Goal: Information Seeking & Learning: Learn about a topic

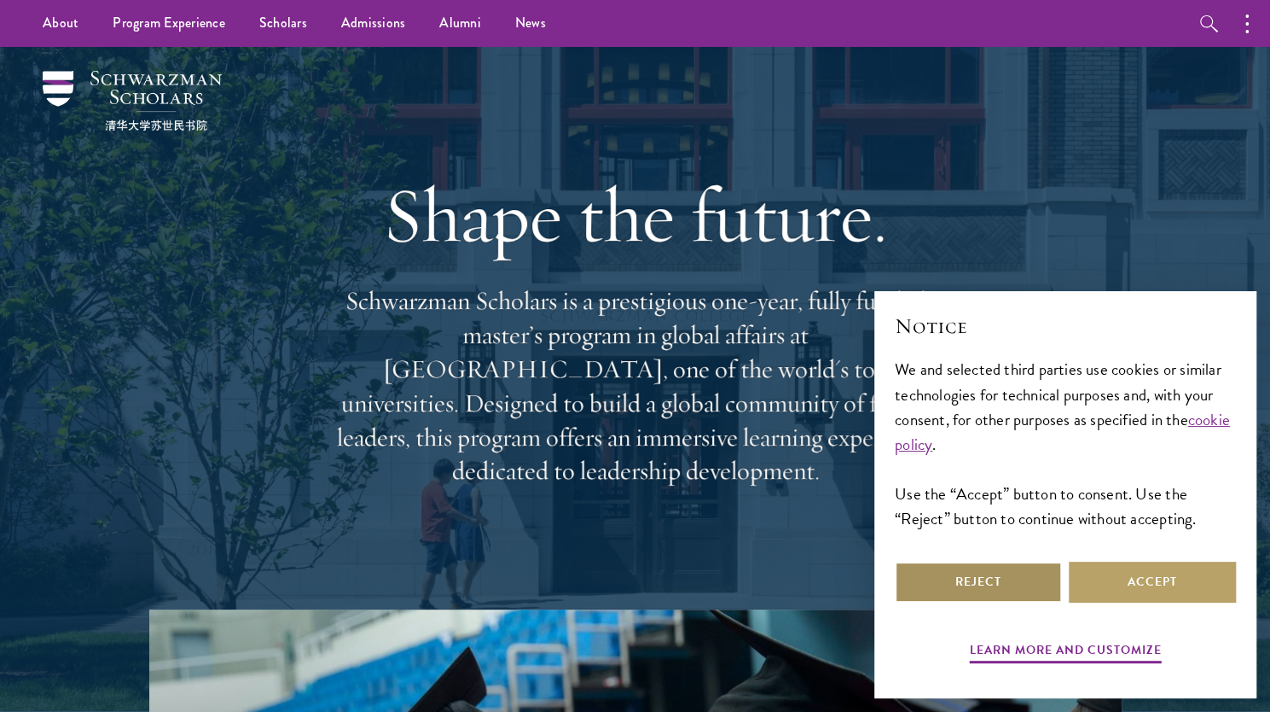
click at [1013, 581] on button "Reject" at bounding box center [978, 581] width 167 height 41
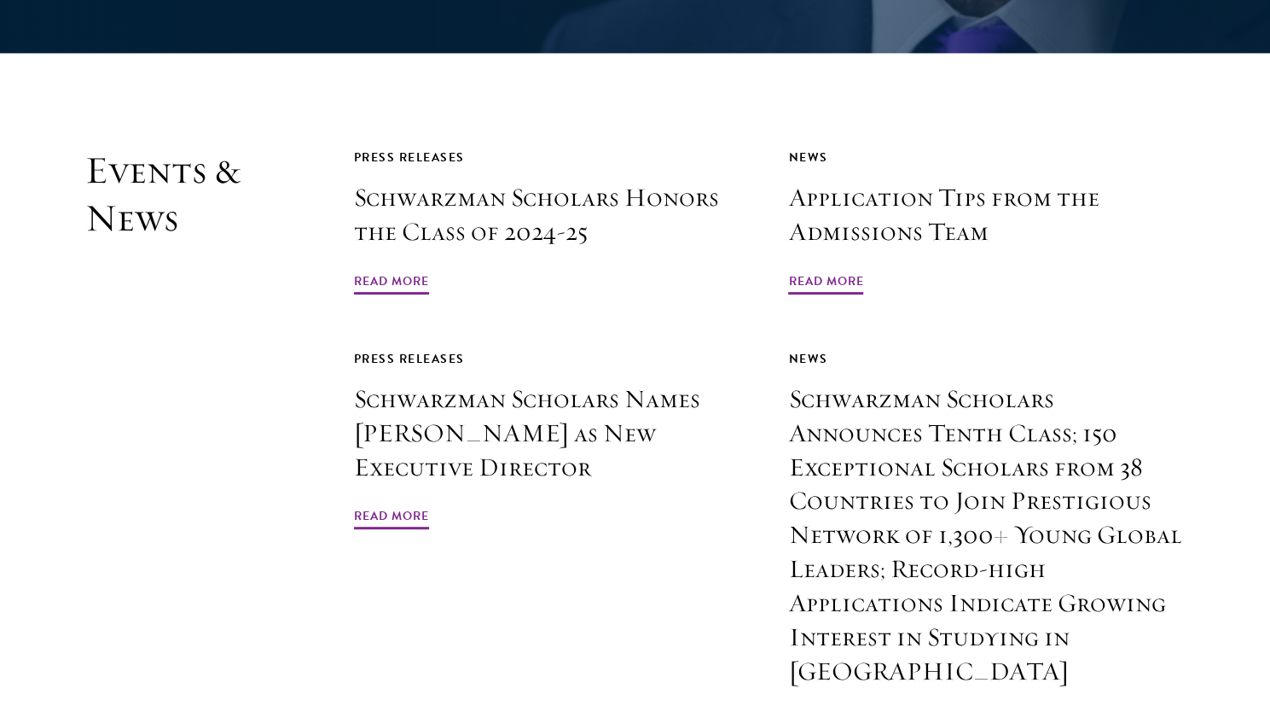
scroll to position [4008, 0]
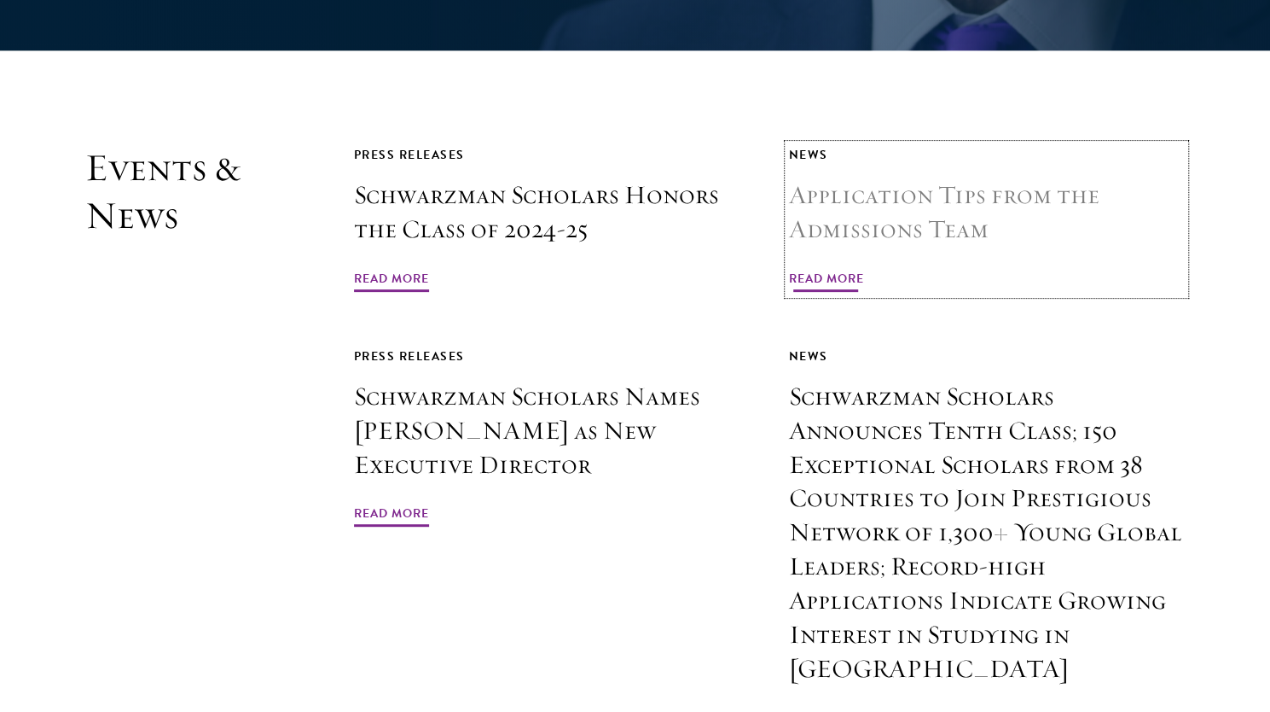
click at [829, 268] on span "Read More" at bounding box center [825, 281] width 75 height 26
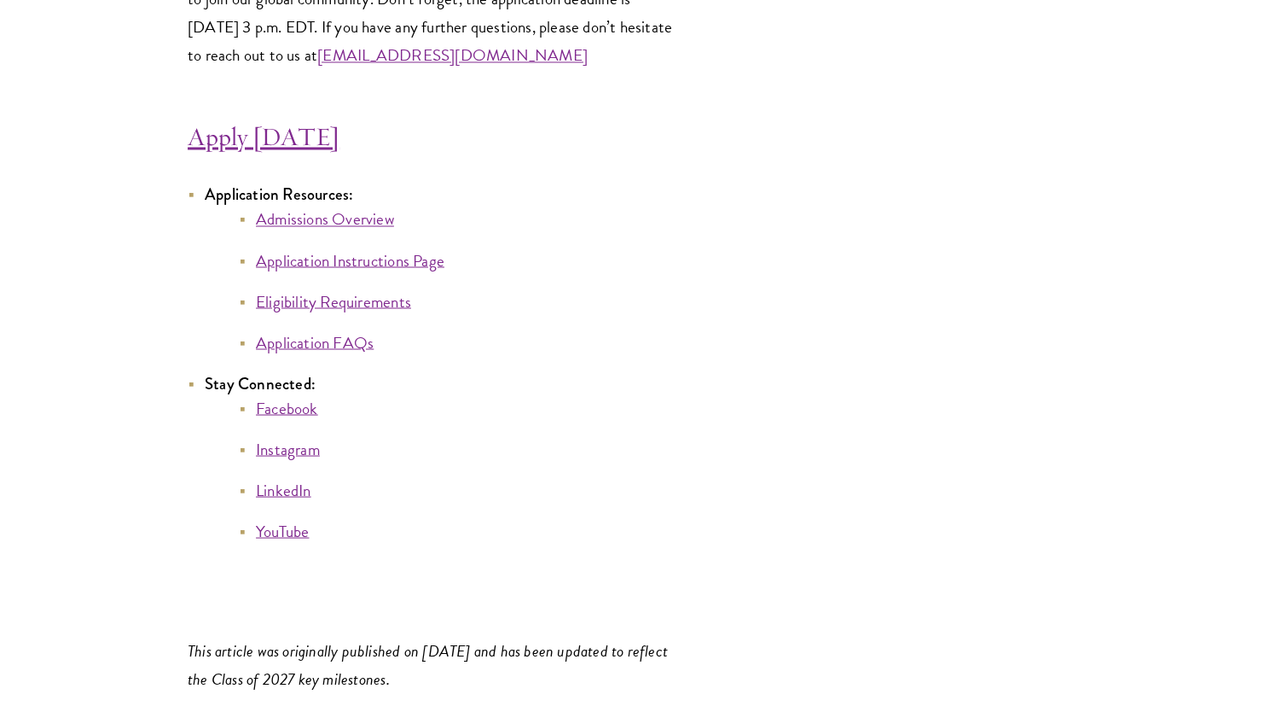
scroll to position [9292, 0]
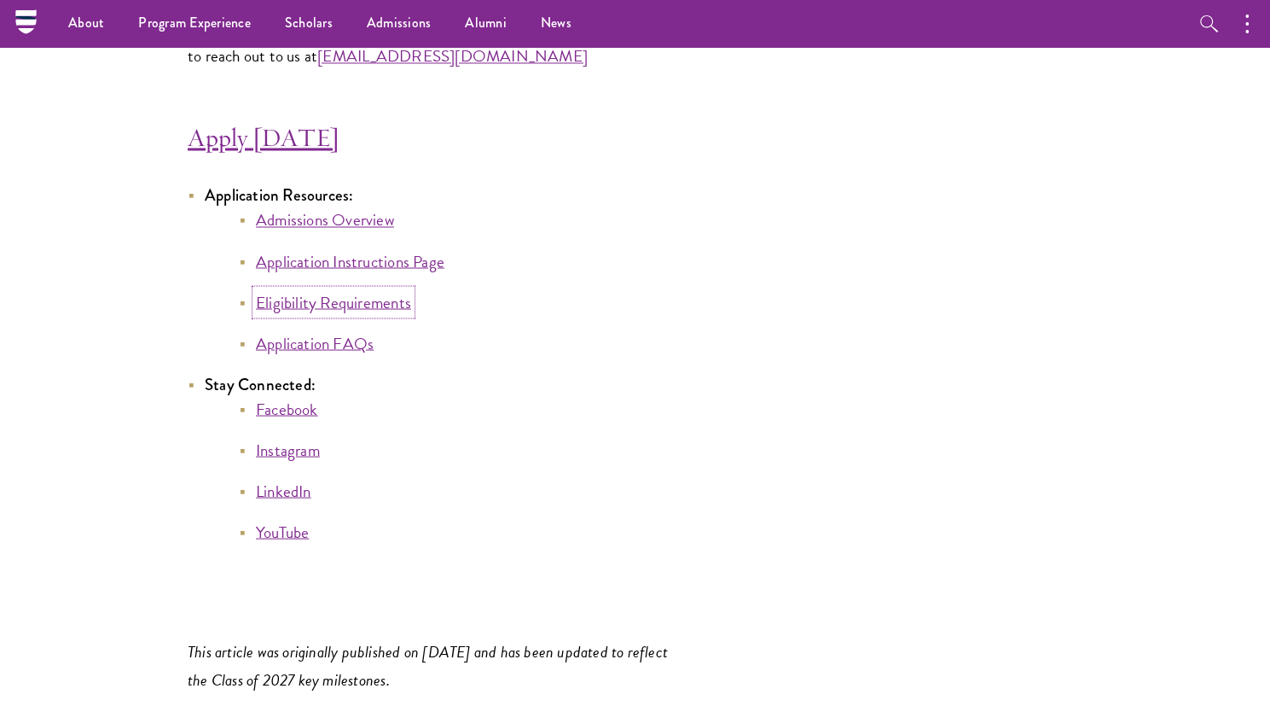
click at [345, 308] on link "Eligibility Requirements" at bounding box center [333, 301] width 155 height 25
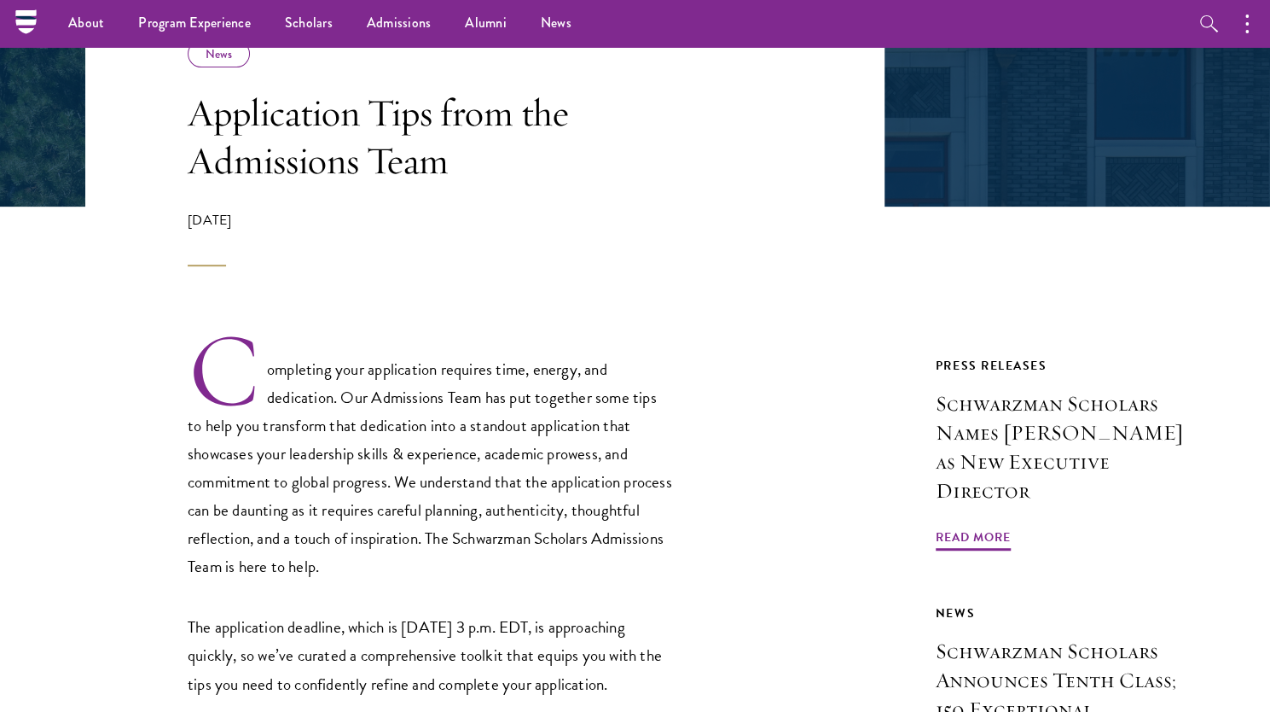
scroll to position [0, 0]
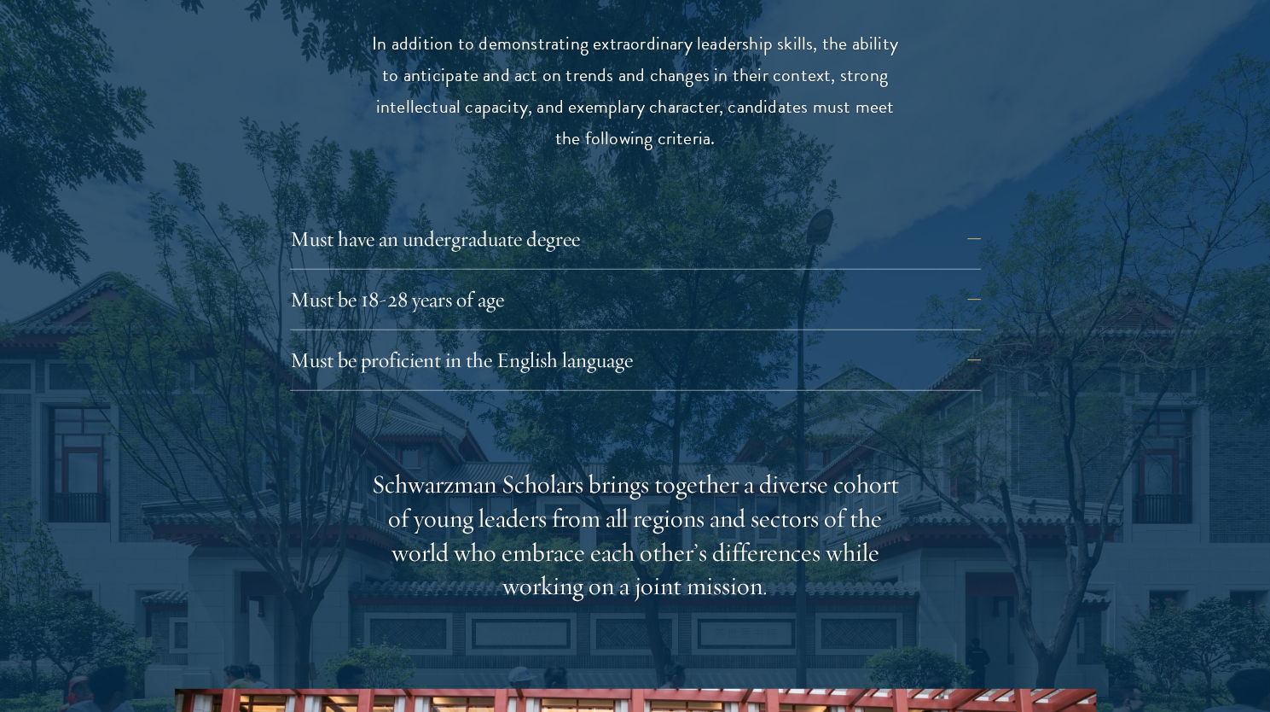
scroll to position [2317, 0]
click at [881, 279] on button "Must be 18-28 years of age" at bounding box center [648, 299] width 691 height 41
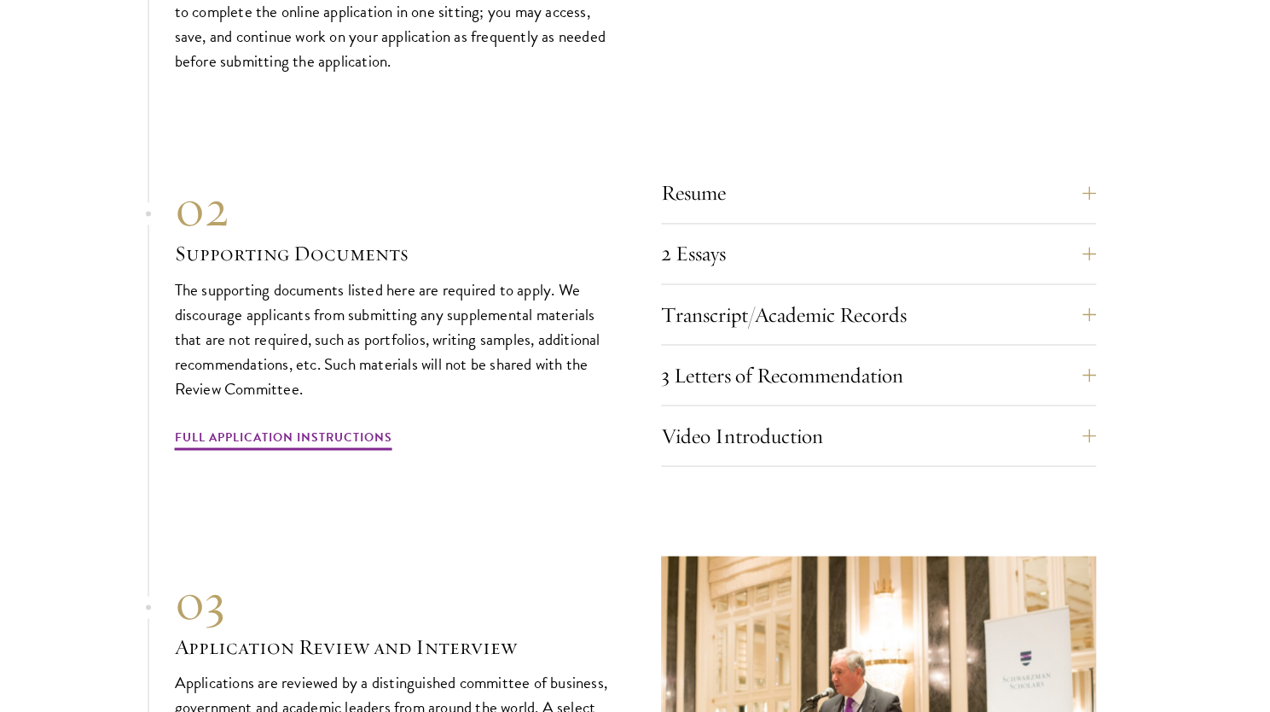
scroll to position [5455, 0]
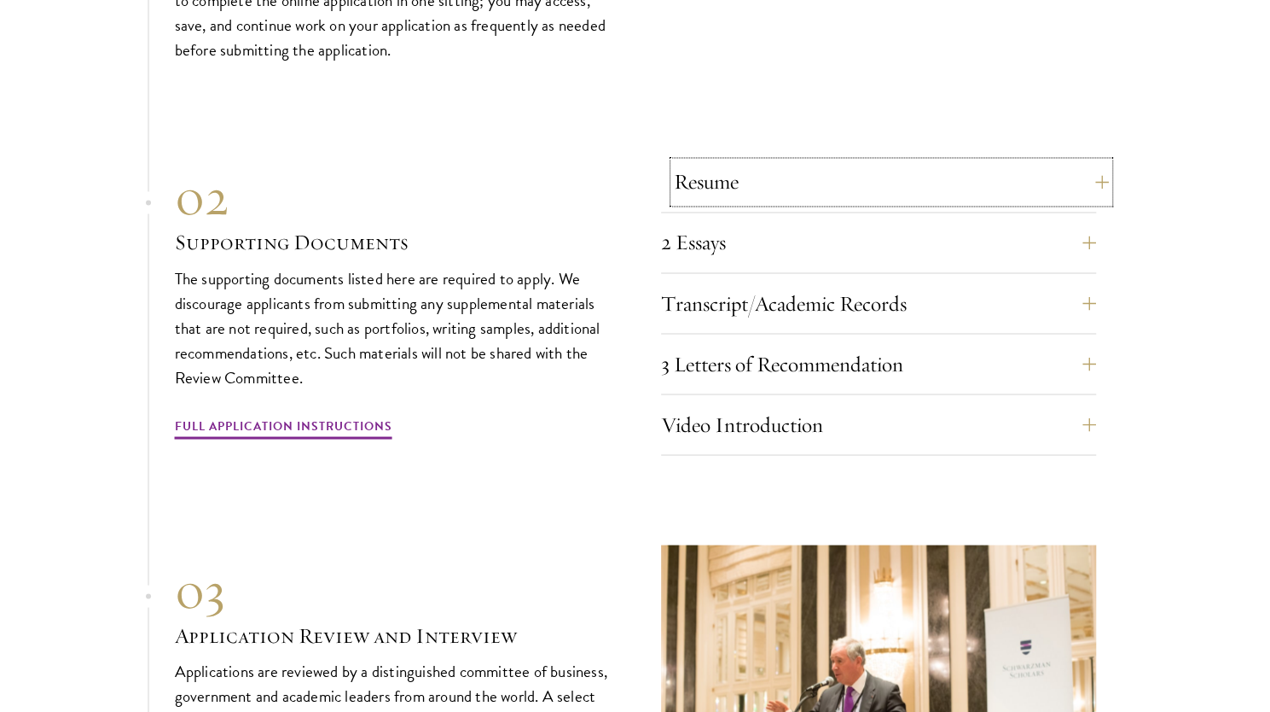
click at [1090, 161] on button "Resume" at bounding box center [891, 181] width 435 height 41
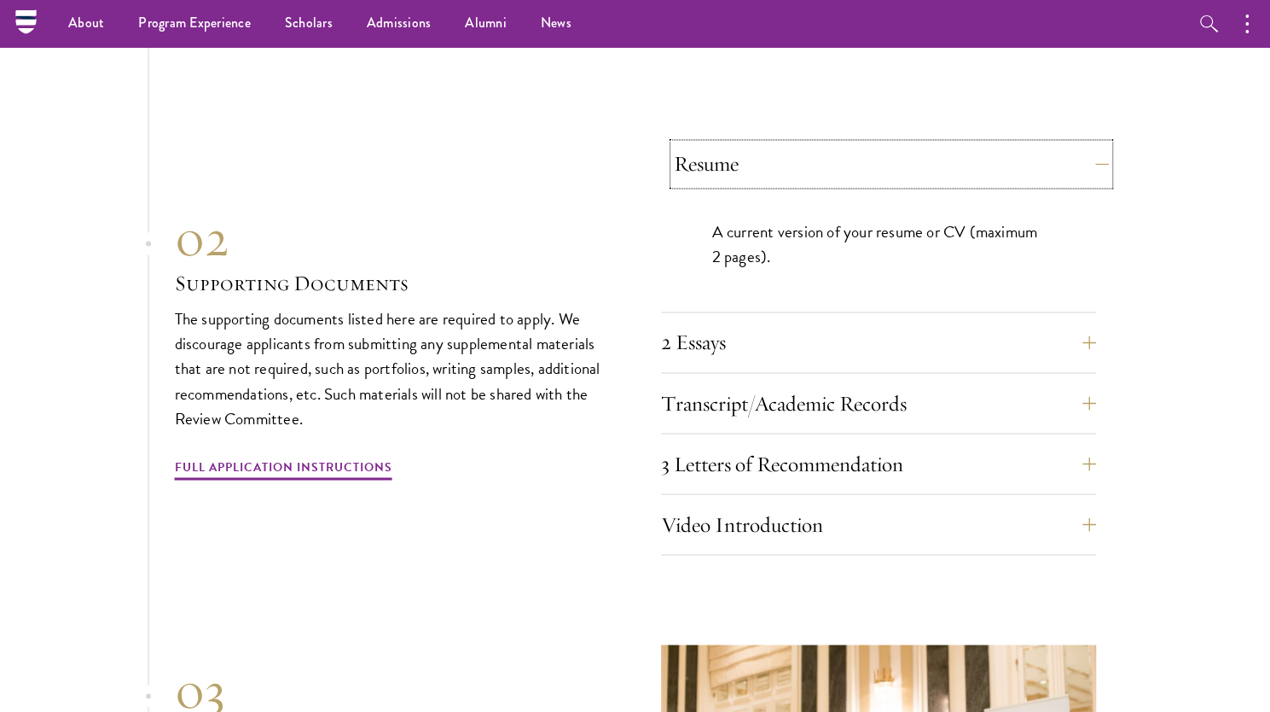
scroll to position [5312, 0]
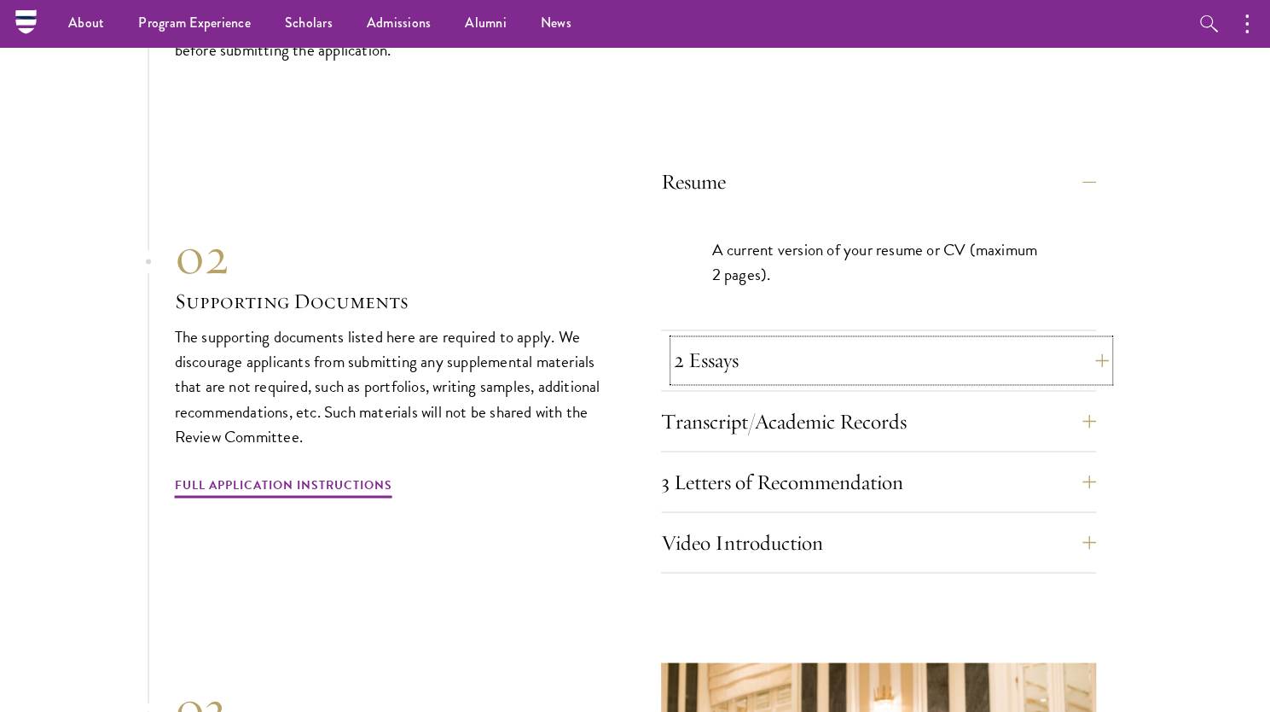
click at [1092, 340] on button "2 Essays" at bounding box center [891, 360] width 435 height 41
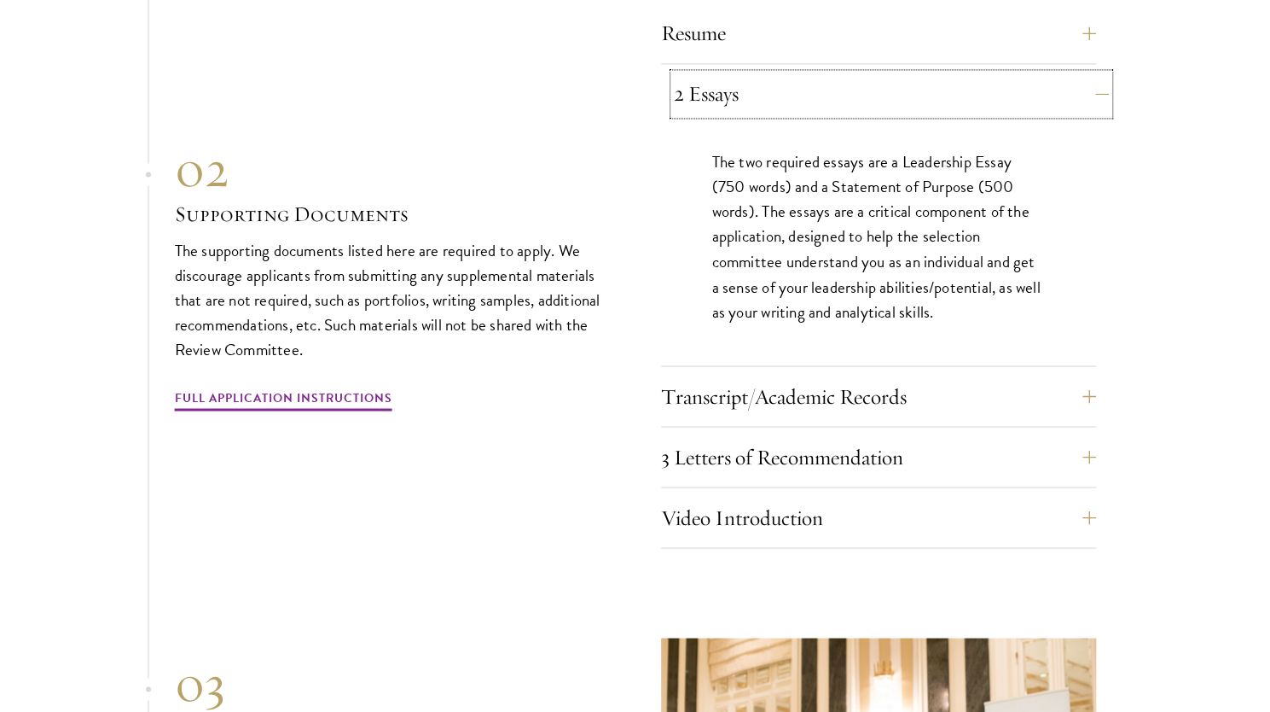
scroll to position [5461, 0]
click at [1090, 375] on button "Transcript/Academic Records" at bounding box center [891, 395] width 435 height 41
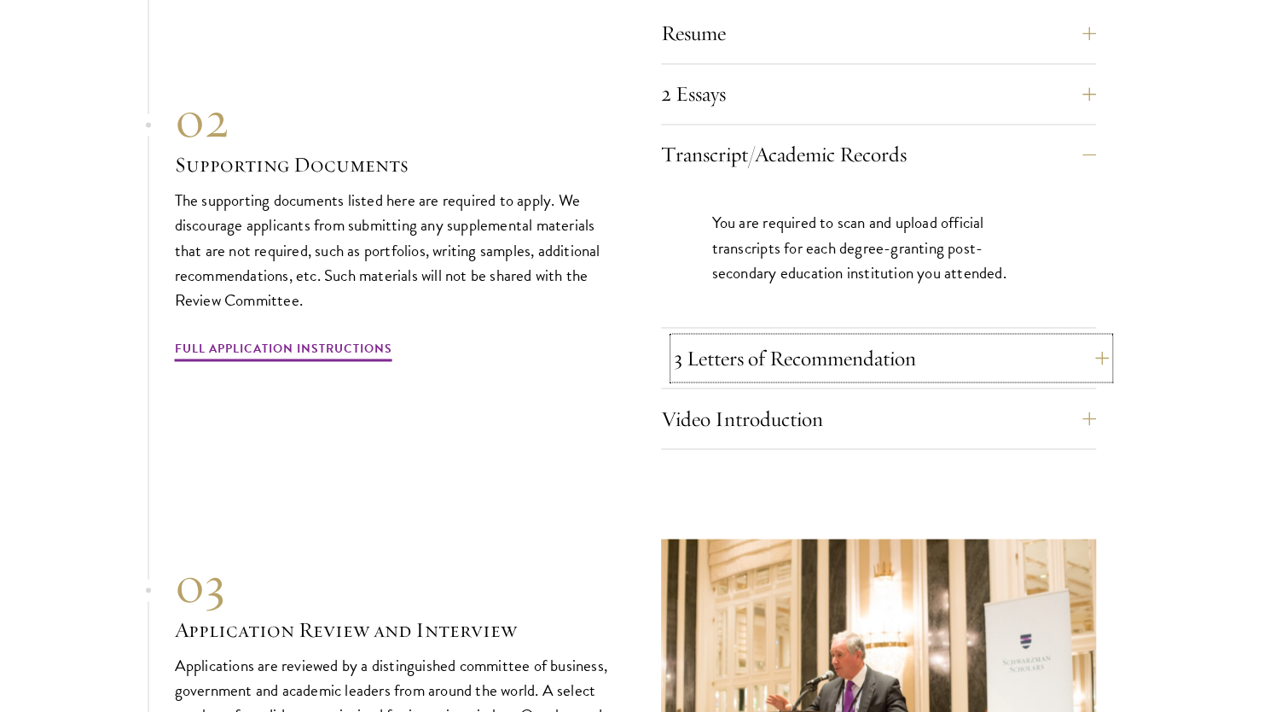
click at [1096, 340] on button "3 Letters of Recommendation" at bounding box center [891, 357] width 435 height 41
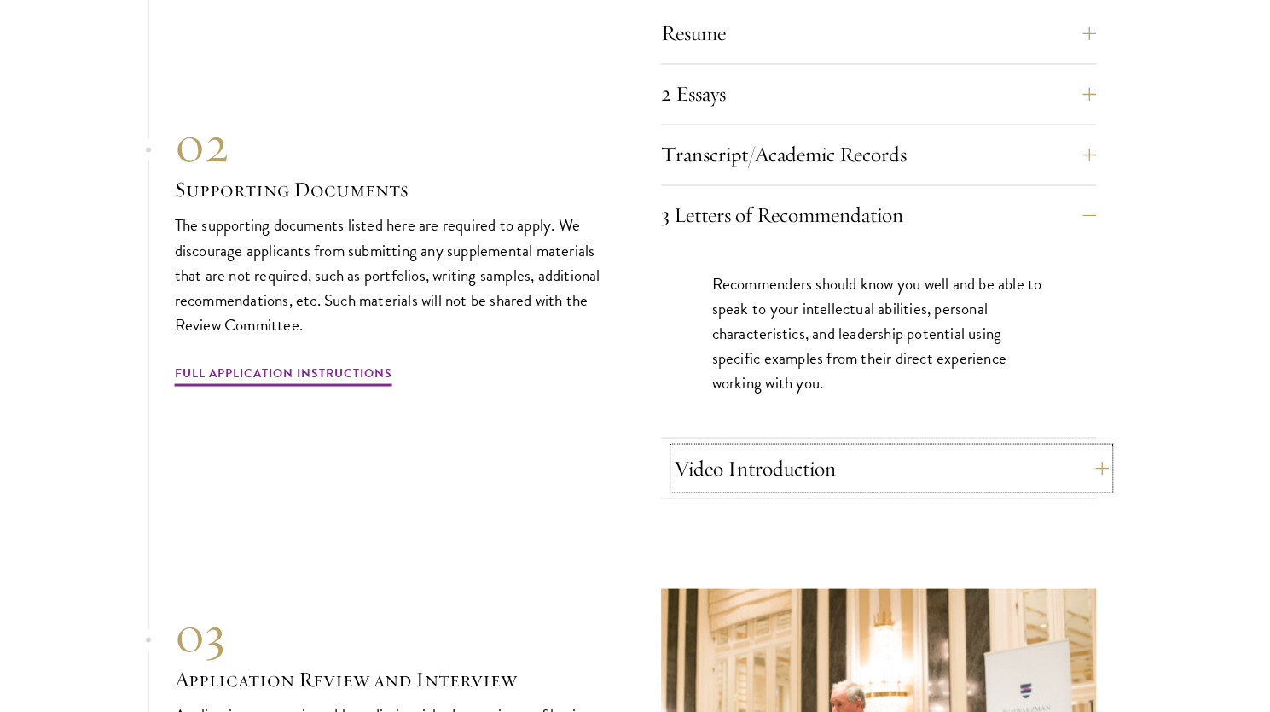
click at [1090, 447] on button "Video Introduction" at bounding box center [891, 467] width 435 height 41
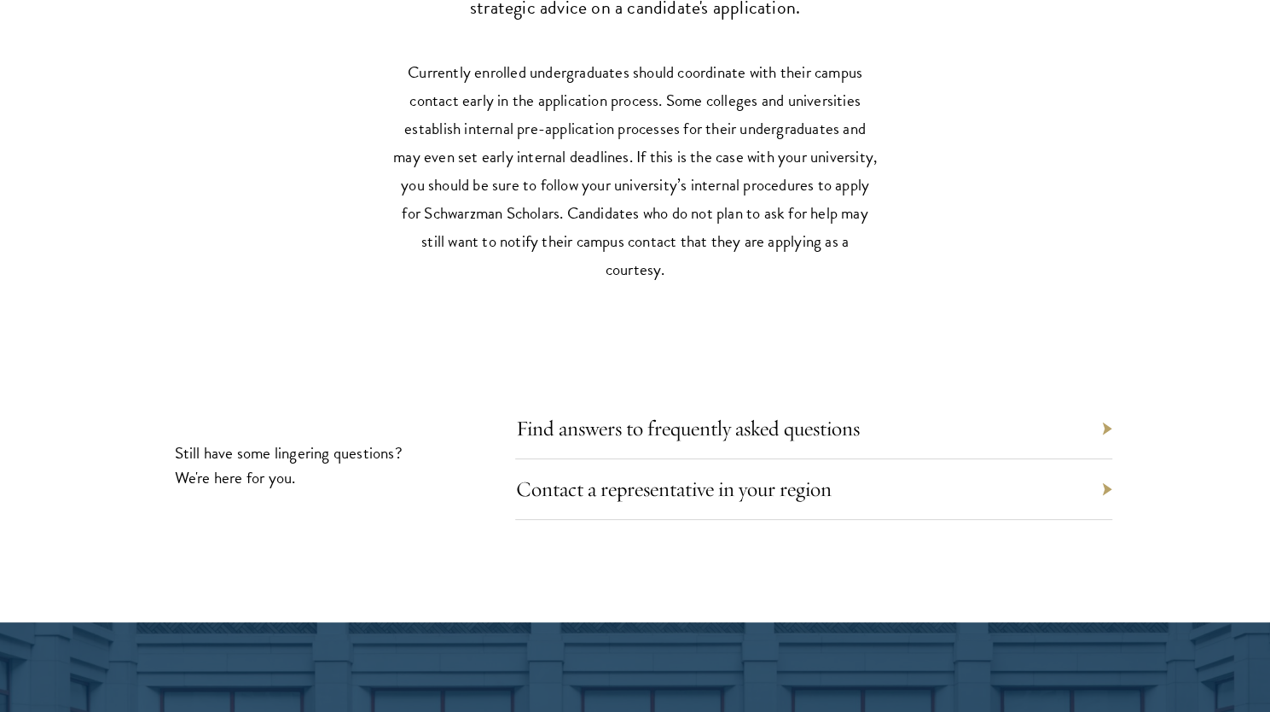
scroll to position [7702, 0]
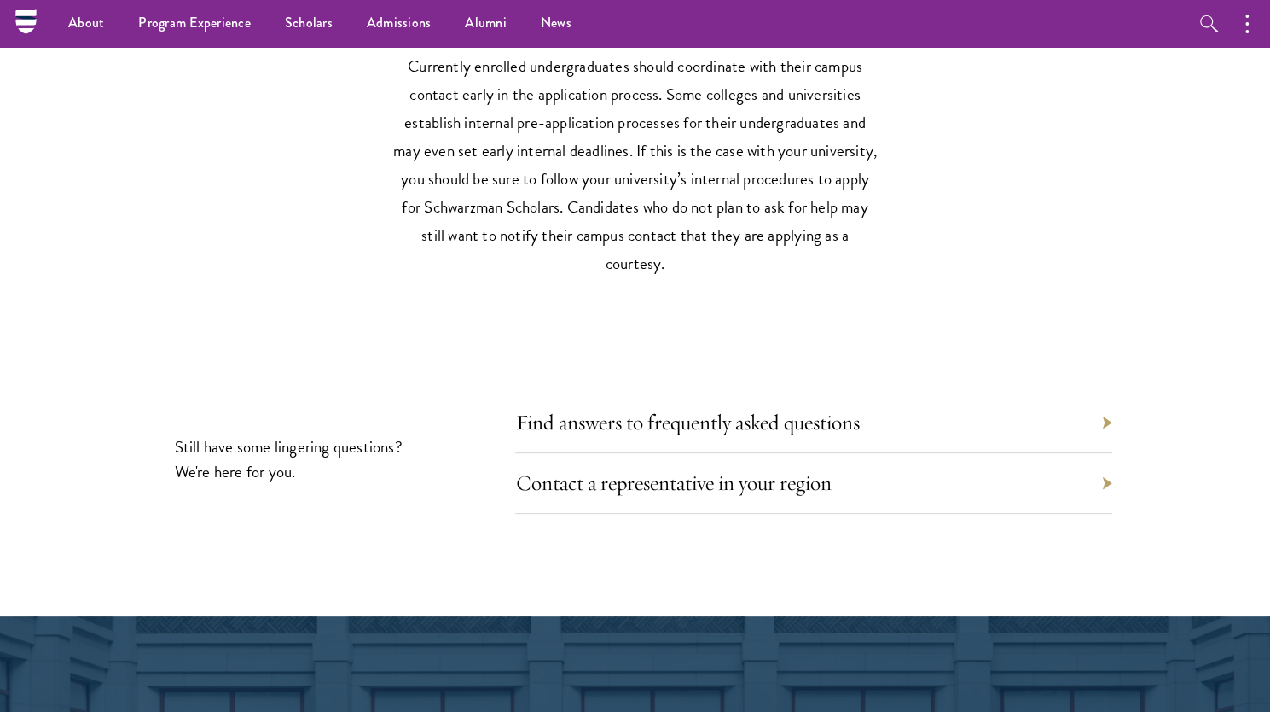
click at [1119, 405] on section "Still have some lingering questions? We're here for you. Find answers to freque…" at bounding box center [635, 459] width 1270 height 108
click at [1114, 405] on section "Still have some lingering questions? We're here for you. Find answers to freque…" at bounding box center [635, 459] width 1270 height 108
click at [1111, 398] on div "Find answers to frequently asked questions" at bounding box center [813, 422] width 597 height 61
click at [1108, 392] on div "Find answers to frequently asked questions" at bounding box center [813, 422] width 597 height 61
click at [956, 392] on div "Find answers to frequently asked questions" at bounding box center [813, 422] width 597 height 61
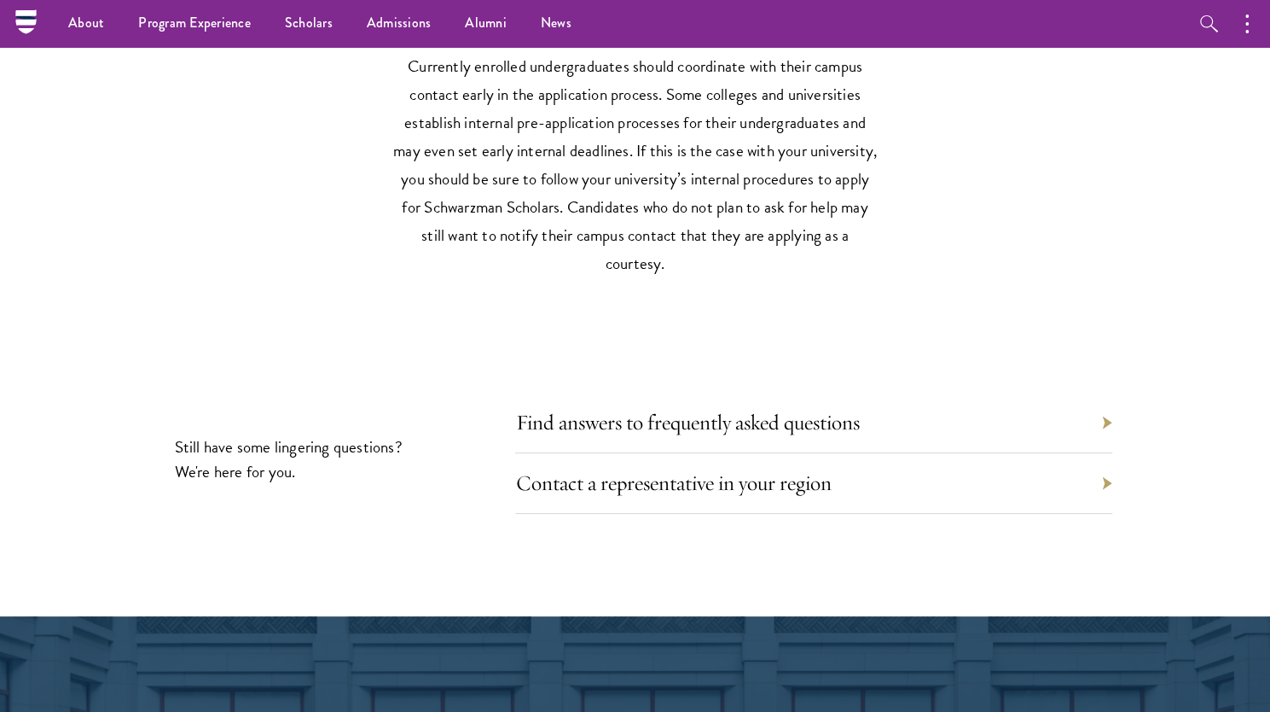
click at [884, 396] on div "Find answers to frequently asked questions" at bounding box center [813, 422] width 597 height 61
click at [932, 470] on div "Contact a representative in your region" at bounding box center [813, 483] width 597 height 61
click at [879, 453] on div "Contact a representative in your region" at bounding box center [813, 483] width 597 height 61
click at [829, 469] on link "Contact a representative in your region" at bounding box center [686, 482] width 316 height 26
click at [830, 469] on link "Contact a representative in your region" at bounding box center [686, 482] width 316 height 26
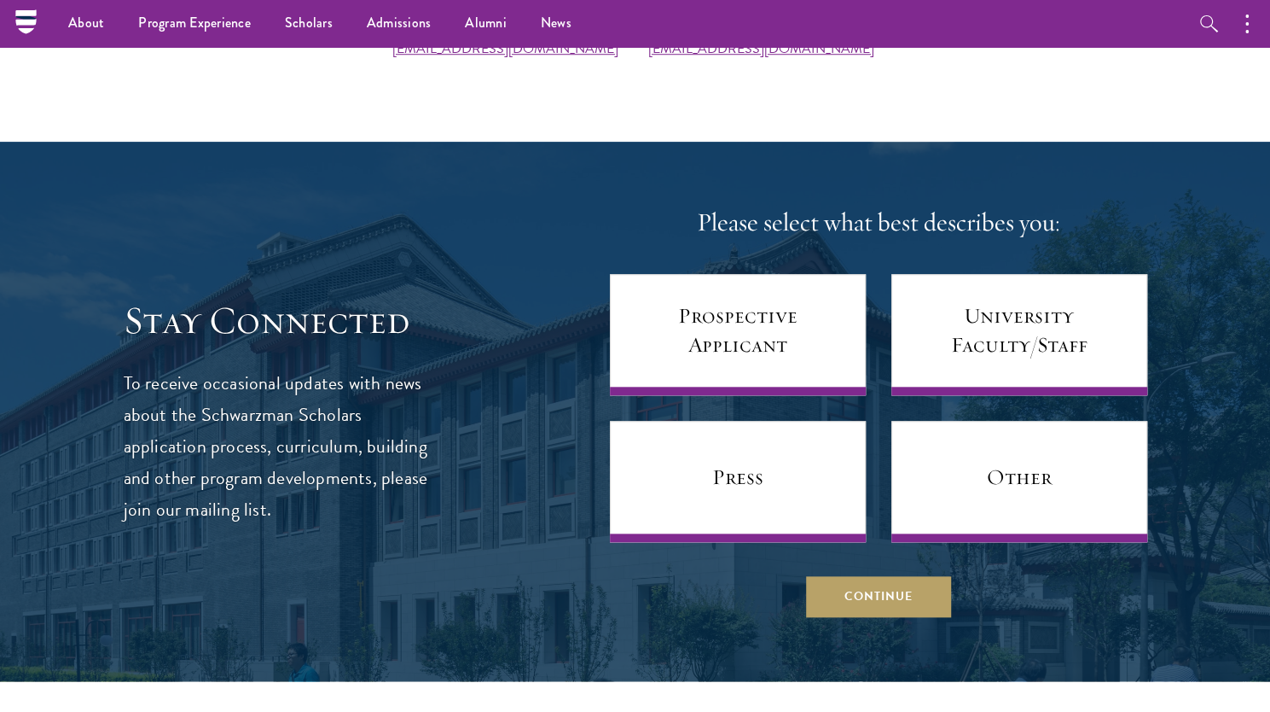
scroll to position [819, 0]
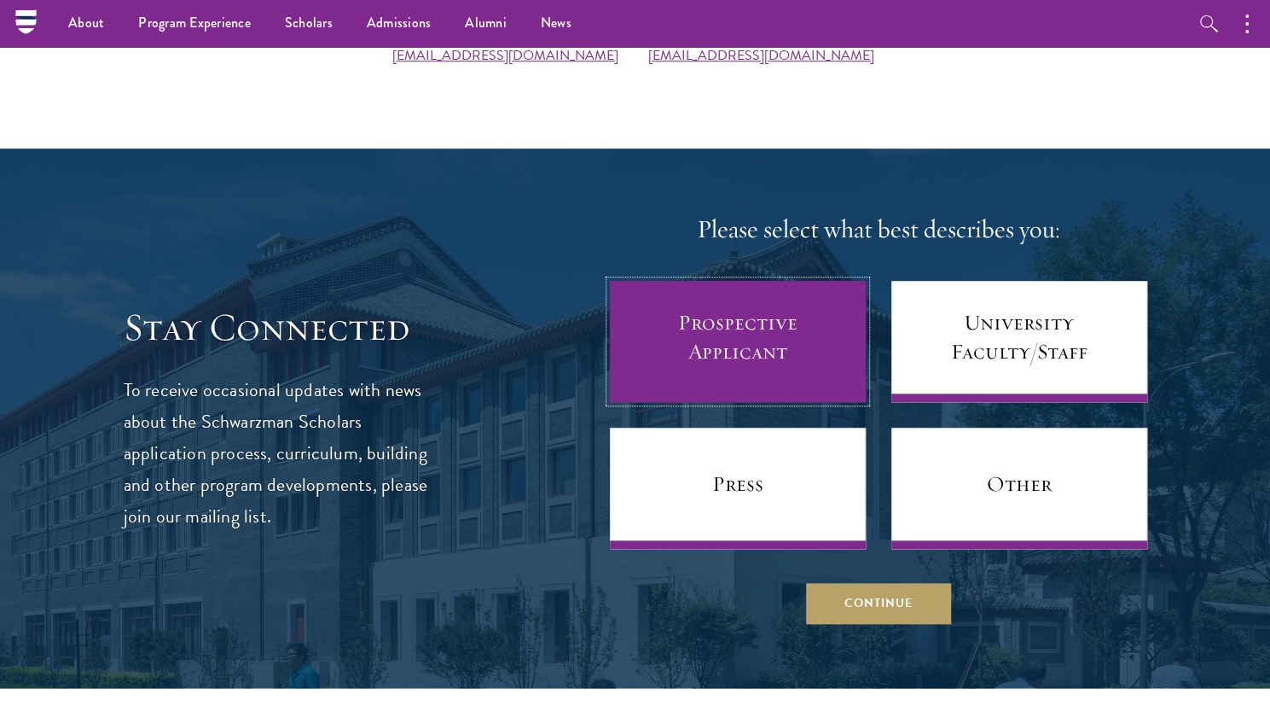
click at [780, 369] on link "Prospective Applicant" at bounding box center [738, 341] width 256 height 121
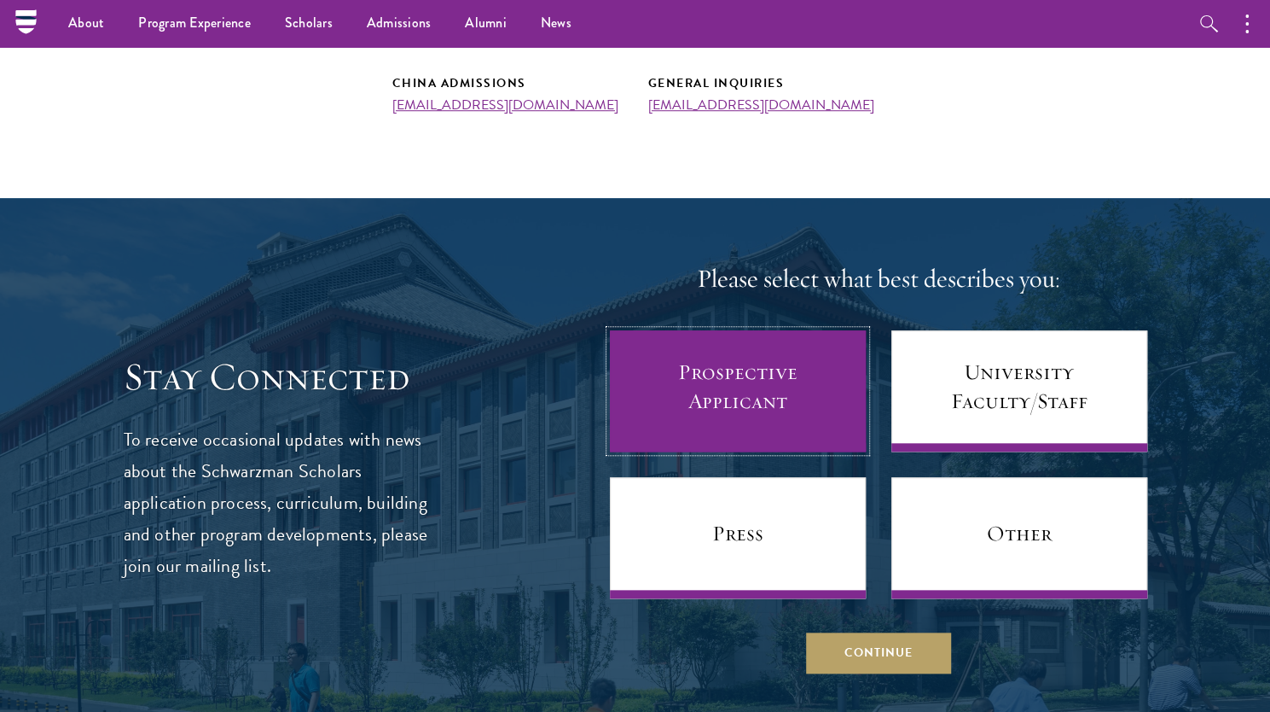
scroll to position [0, 0]
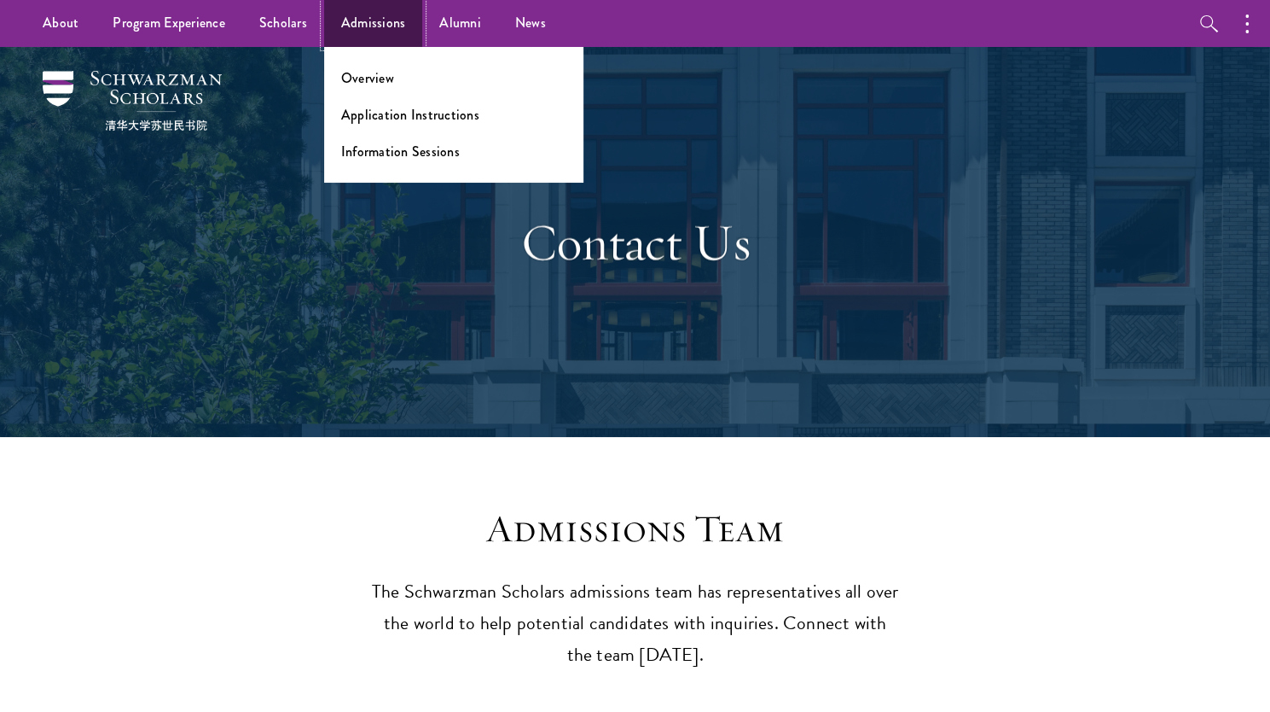
click at [373, 18] on link "Admissions" at bounding box center [373, 23] width 99 height 47
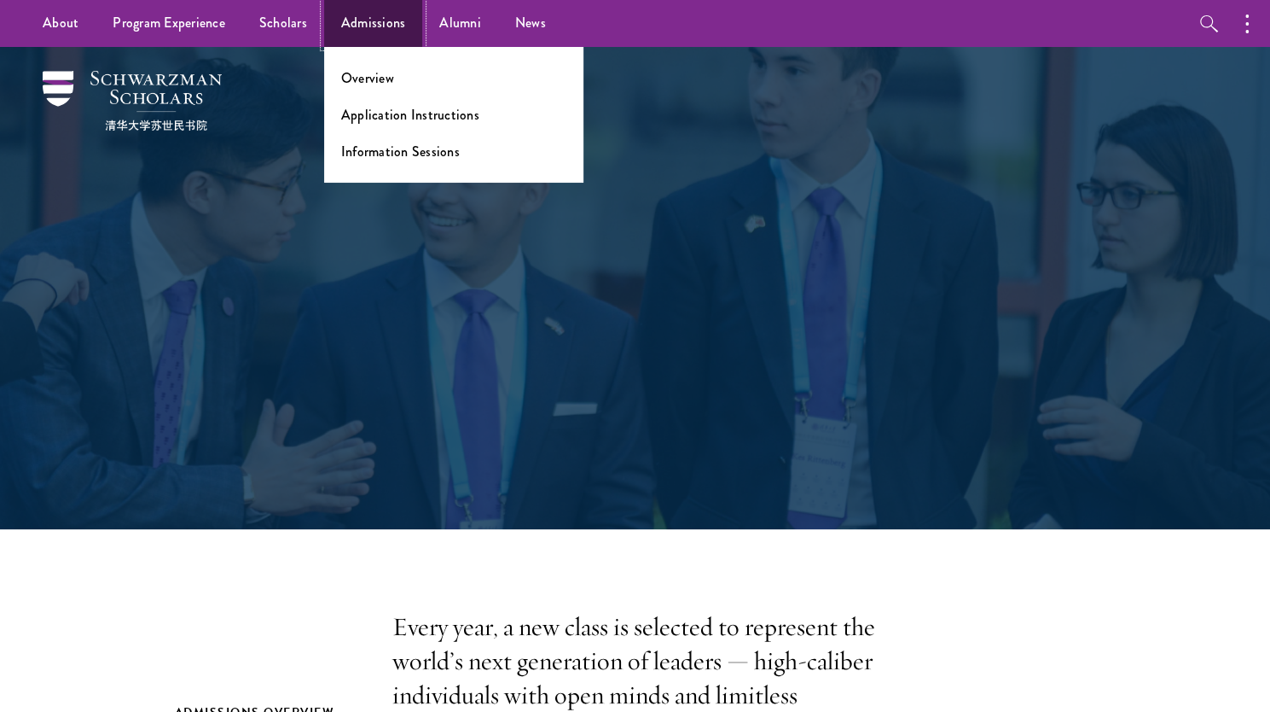
click at [363, 26] on link "Admissions" at bounding box center [373, 23] width 99 height 47
